Goal: Task Accomplishment & Management: Complete application form

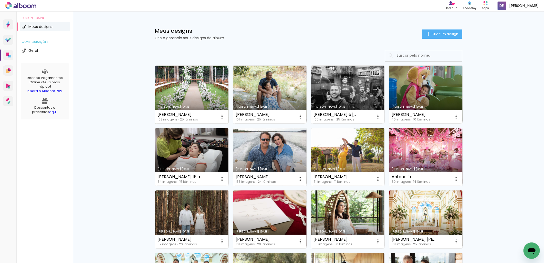
click at [196, 87] on link "Criado em [DATE]" at bounding box center [191, 95] width 73 height 58
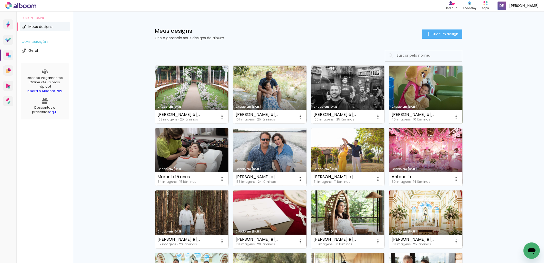
click at [419, 86] on link "[PERSON_NAME] [DATE]" at bounding box center [425, 95] width 73 height 58
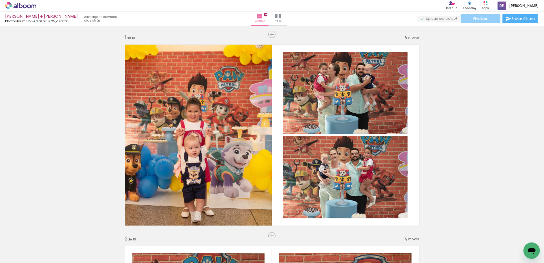
click at [477, 19] on span "Finalizar" at bounding box center [480, 19] width 14 height 4
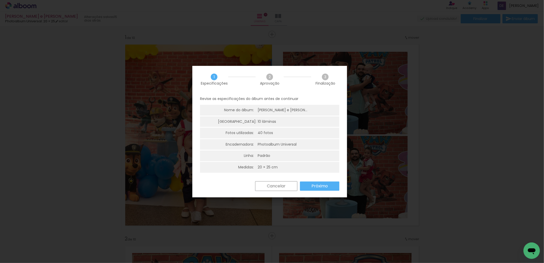
click at [0, 0] on slot "Próximo" at bounding box center [0, 0] width 0 height 0
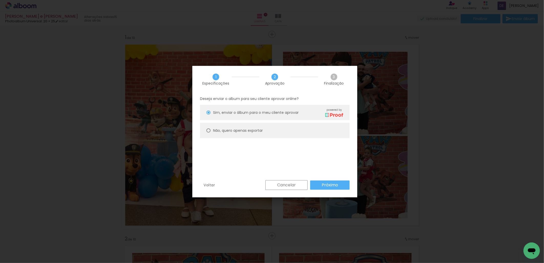
click at [208, 130] on div at bounding box center [208, 130] width 4 height 4
type paper-radio-button "on"
click at [0, 0] on slot "Próximo" at bounding box center [0, 0] width 0 height 0
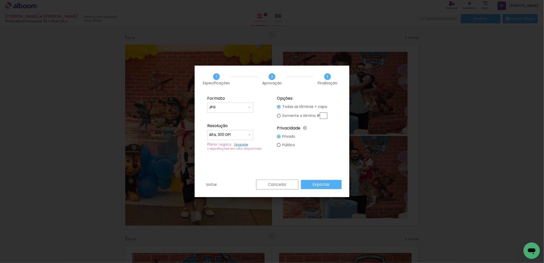
click at [0, 0] on slot "Exportar" at bounding box center [0, 0] width 0 height 0
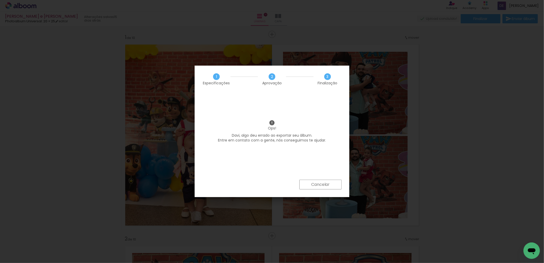
click at [0, 0] on slot "Cancelar" at bounding box center [0, 0] width 0 height 0
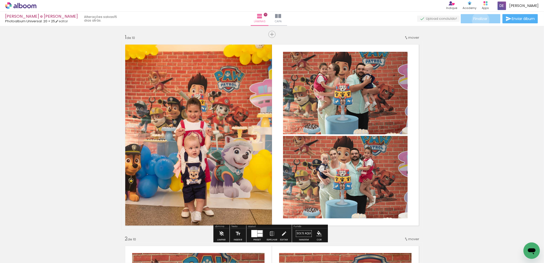
click at [479, 20] on span "Finalizar" at bounding box center [480, 19] width 14 height 4
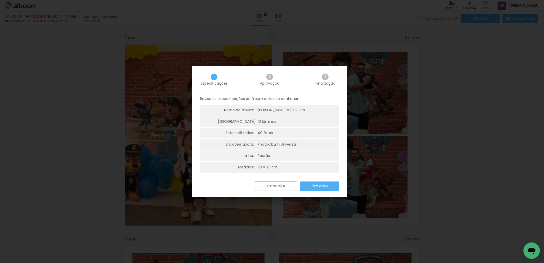
click at [0, 0] on slot "Próximo" at bounding box center [0, 0] width 0 height 0
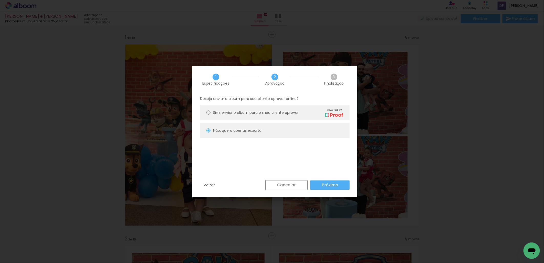
click at [0, 0] on slot "Próximo" at bounding box center [0, 0] width 0 height 0
type input "Alta, 300 DPI"
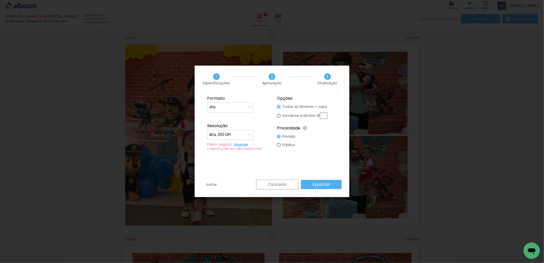
click at [0, 0] on slot "Exportar" at bounding box center [0, 0] width 0 height 0
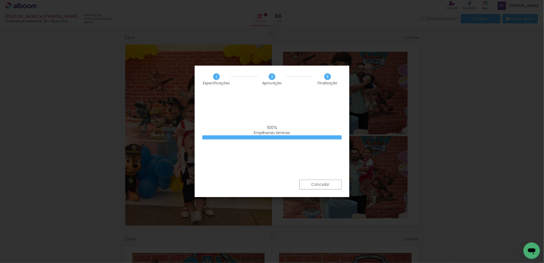
click at [463, 152] on iron-overlay-backdrop at bounding box center [272, 131] width 544 height 263
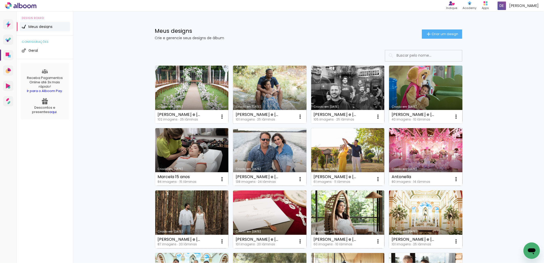
click at [268, 91] on link "Criado em [DATE]" at bounding box center [269, 95] width 73 height 58
click at [433, 32] on span "Criar um design" at bounding box center [445, 33] width 27 height 3
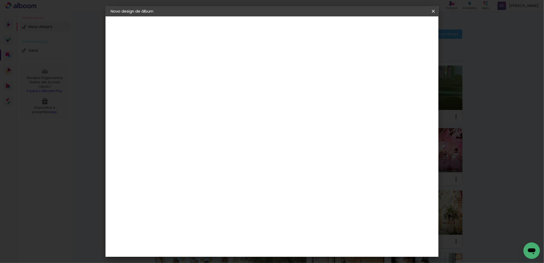
click at [196, 64] on paper-input-container "Título do álbum" at bounding box center [195, 68] width 4 height 13
click at [194, 67] on input at bounding box center [194, 69] width 0 height 8
click at [194, 70] on input at bounding box center [194, 69] width 0 height 8
type input "[PERSON_NAME] e [PERSON_NAME]"
type paper-input "[PERSON_NAME] e [PERSON_NAME]"
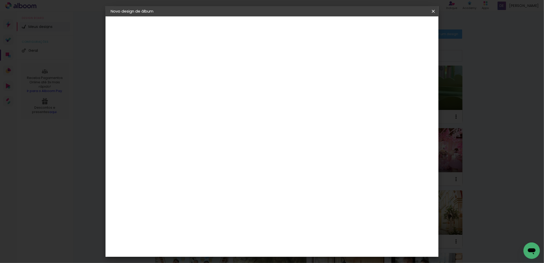
click at [0, 0] on slot "Avançar" at bounding box center [0, 0] width 0 height 0
